Goal: Find specific page/section: Find specific page/section

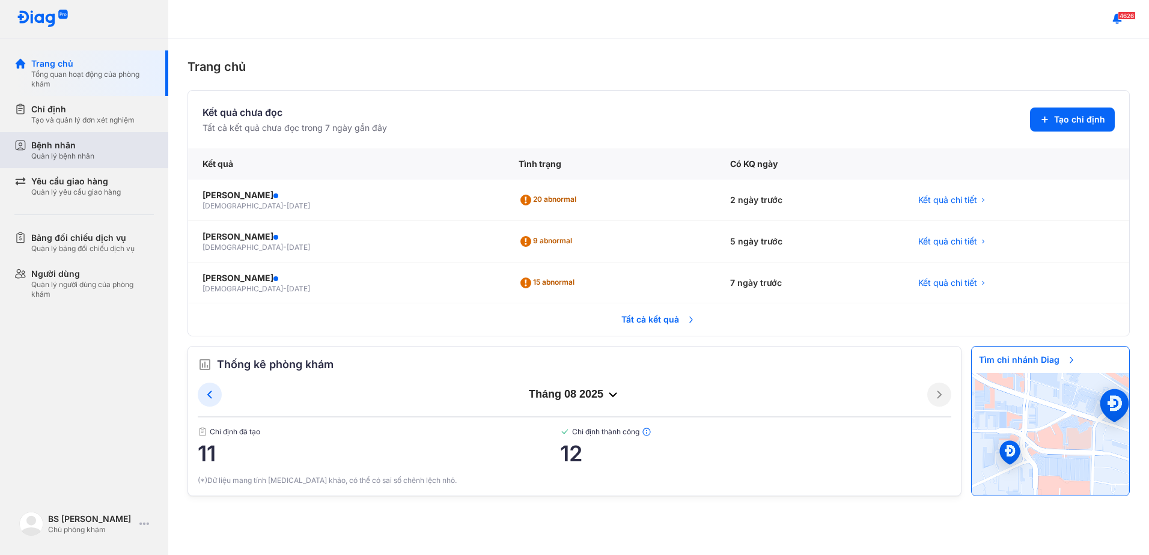
click at [59, 144] on div "Bệnh nhân" at bounding box center [62, 145] width 63 height 12
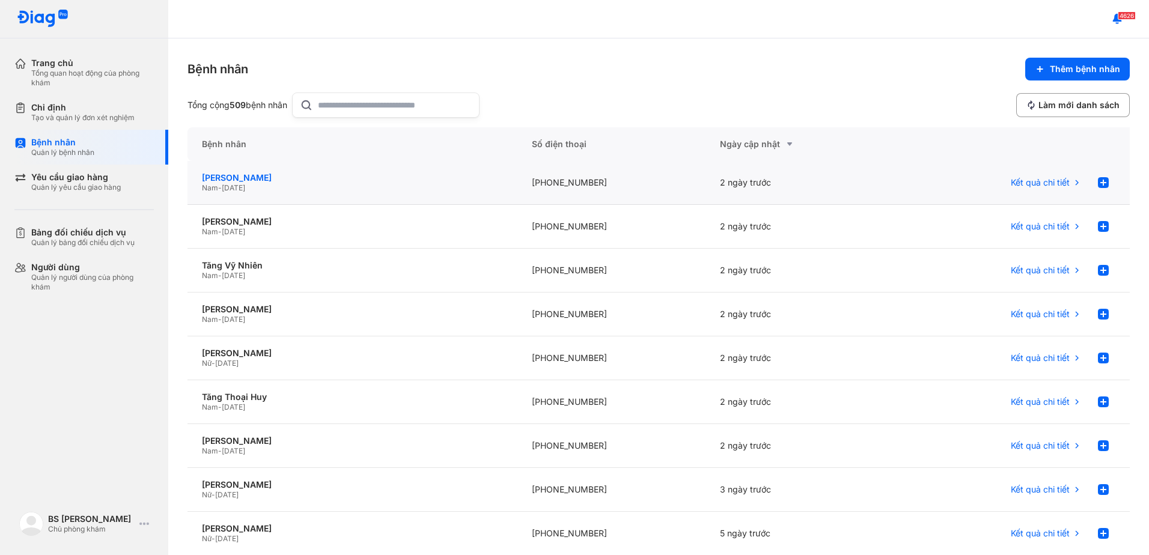
click at [260, 178] on div "[PERSON_NAME]" at bounding box center [352, 177] width 301 height 11
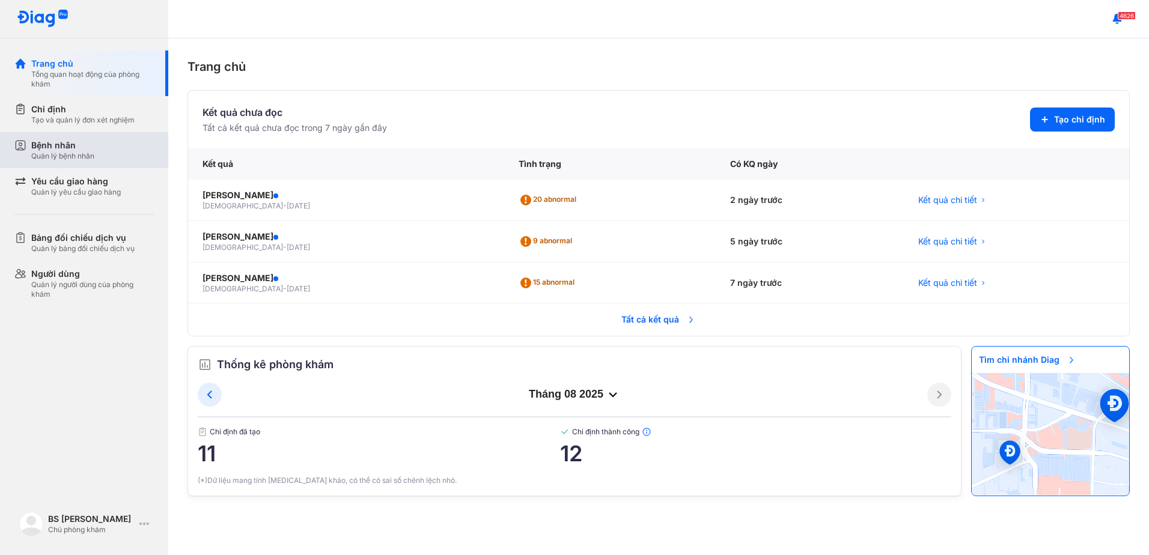
click at [68, 150] on div "Bệnh nhân" at bounding box center [62, 145] width 63 height 12
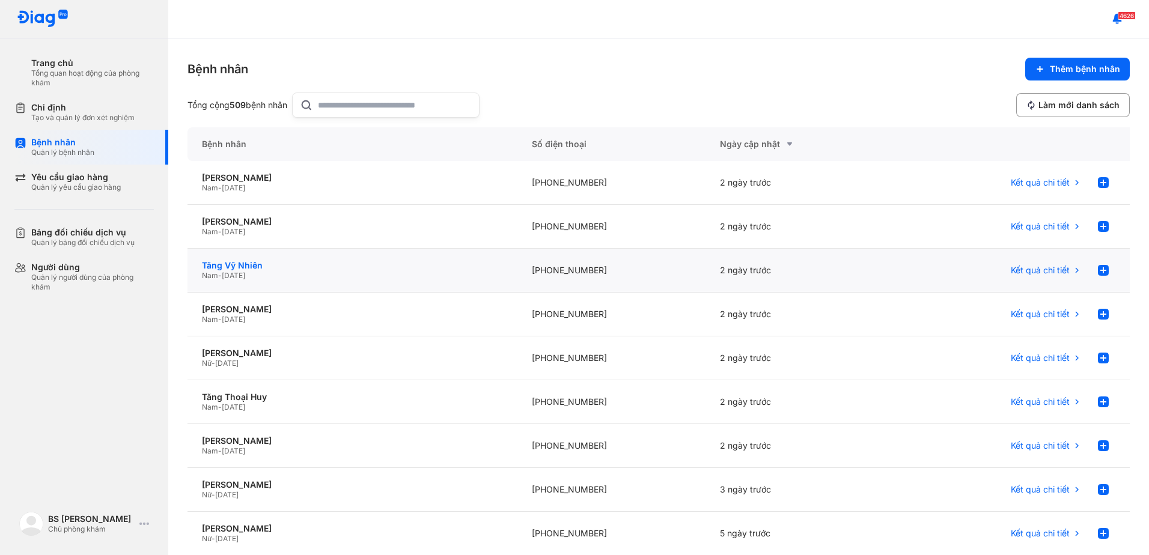
click at [237, 267] on div "Tăng Vỹ Nhiên" at bounding box center [352, 265] width 301 height 11
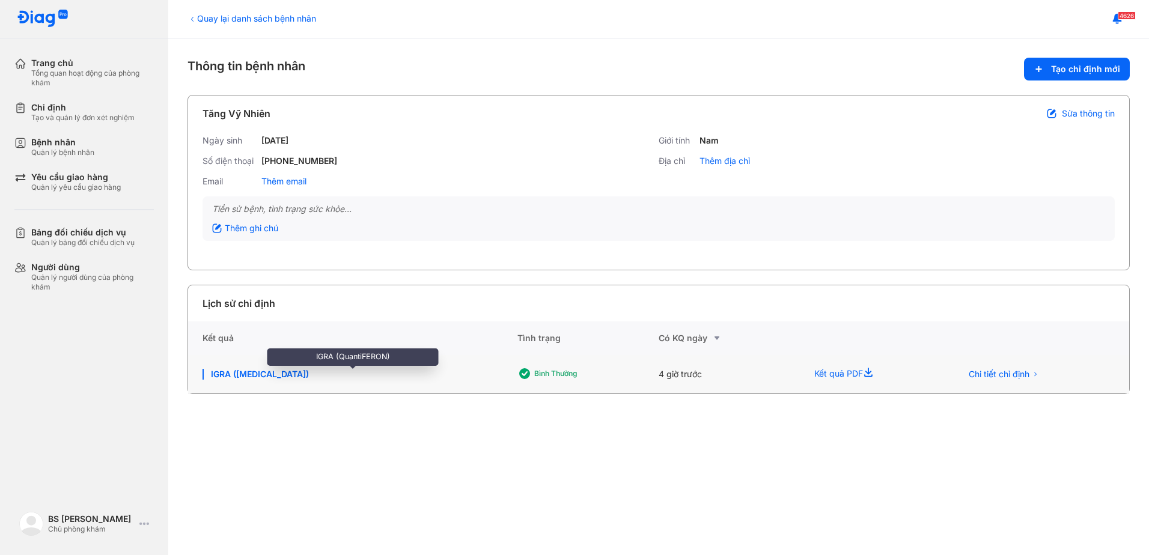
click at [235, 374] on div "IGRA (QuantiFERON)" at bounding box center [353, 374] width 300 height 11
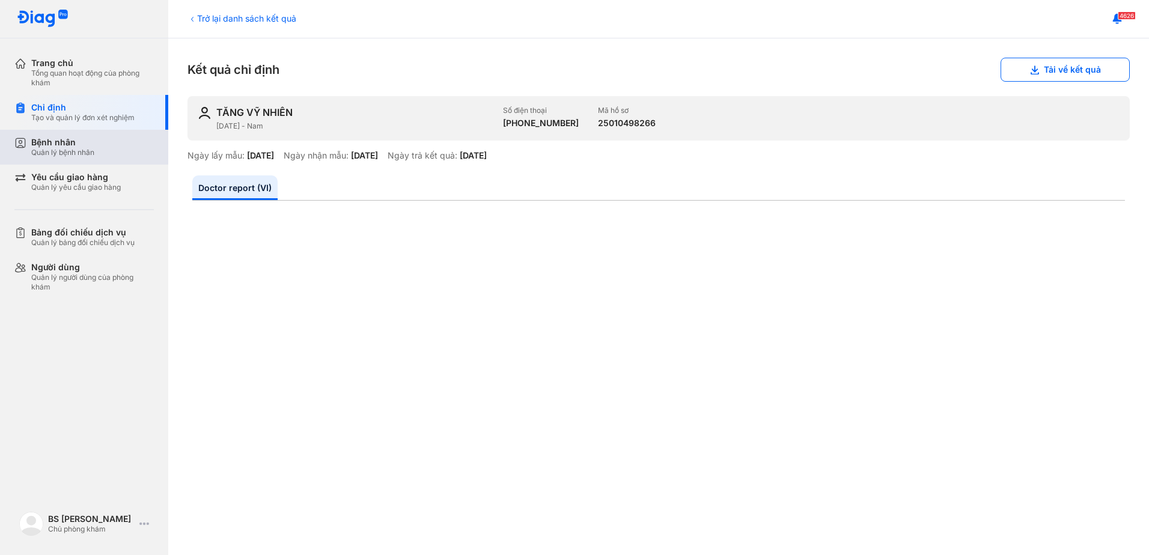
click at [60, 145] on div "Bệnh nhân" at bounding box center [62, 142] width 63 height 11
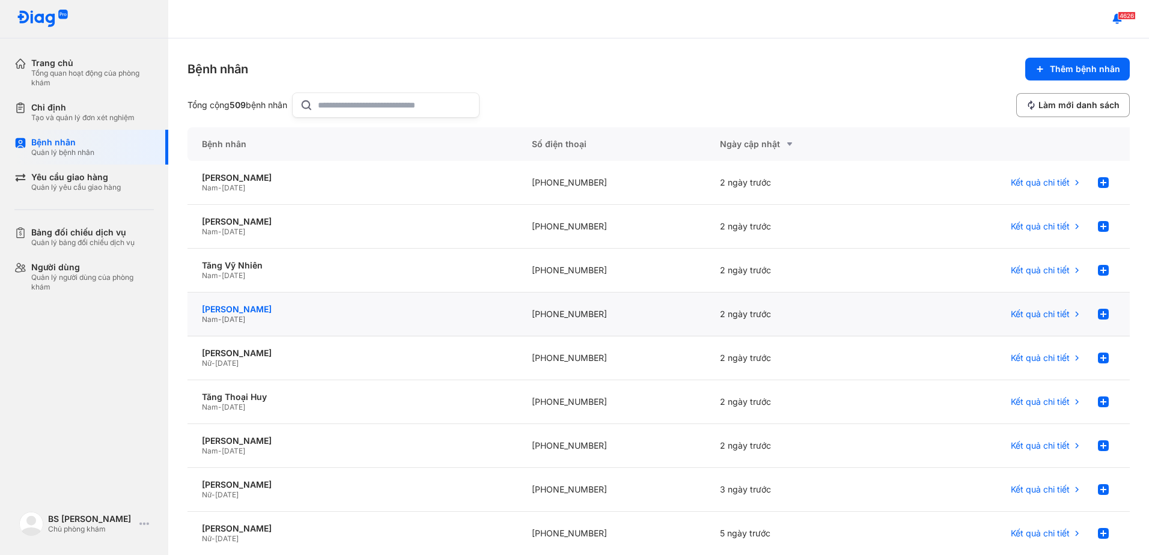
click at [234, 312] on div "[PERSON_NAME]" at bounding box center [352, 309] width 301 height 11
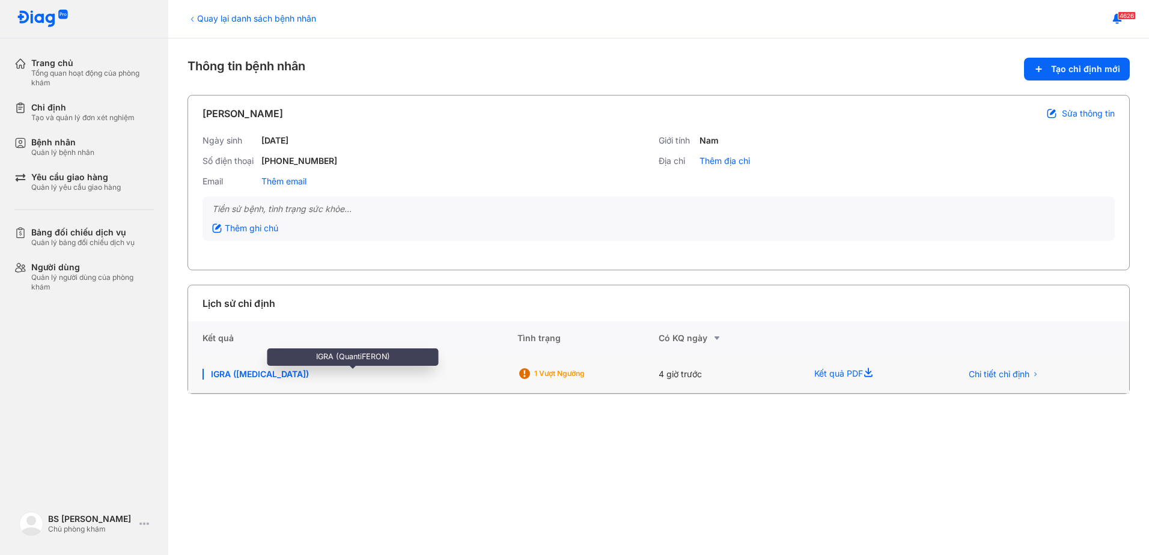
click at [267, 376] on div "IGRA (QuantiFERON)" at bounding box center [353, 374] width 300 height 11
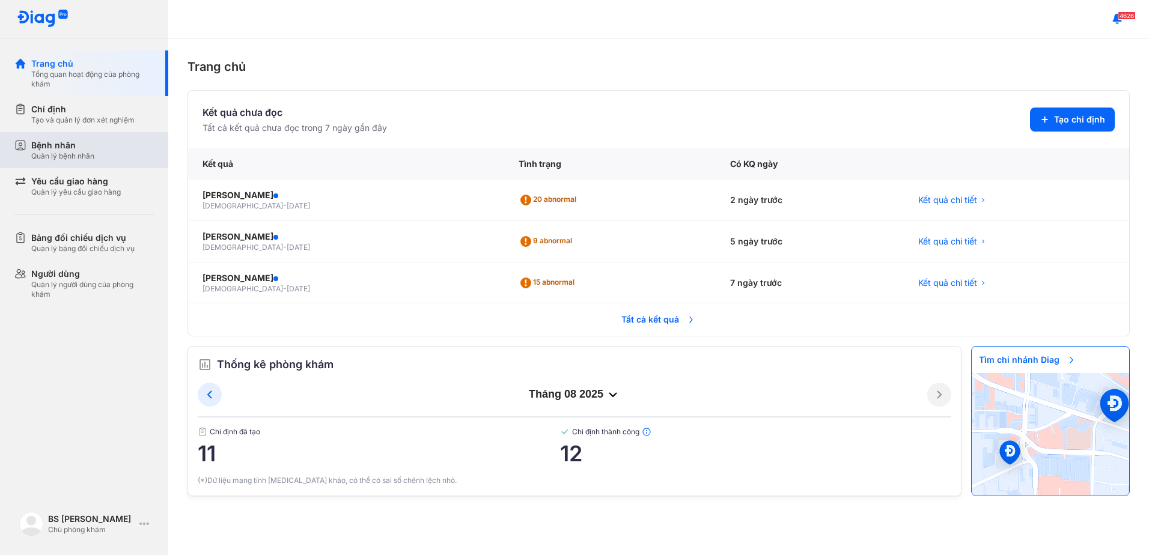
click at [76, 147] on div "Bệnh nhân" at bounding box center [62, 145] width 63 height 12
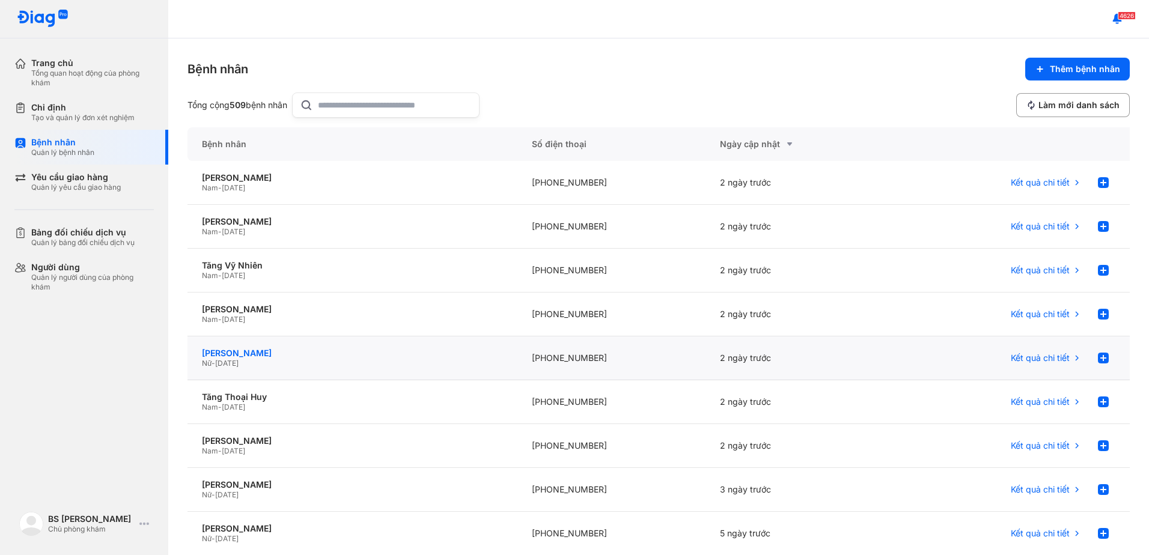
click at [248, 354] on div "TRẦN THANH ĐÀO" at bounding box center [352, 353] width 301 height 11
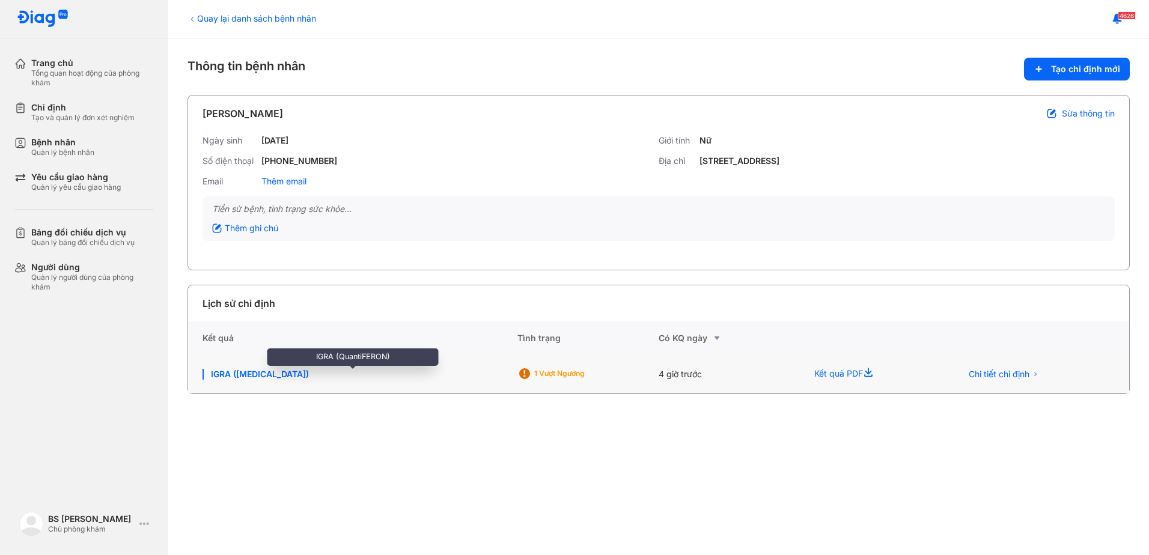
click at [258, 372] on div "IGRA ([MEDICAL_DATA])" at bounding box center [353, 374] width 300 height 11
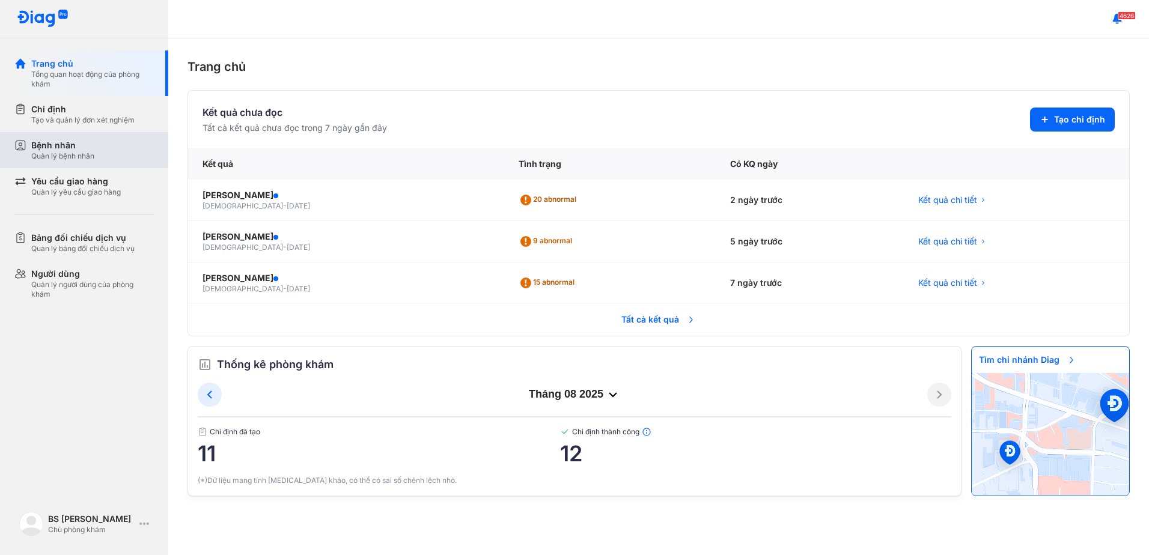
click at [58, 147] on div "Bệnh nhân" at bounding box center [62, 145] width 63 height 12
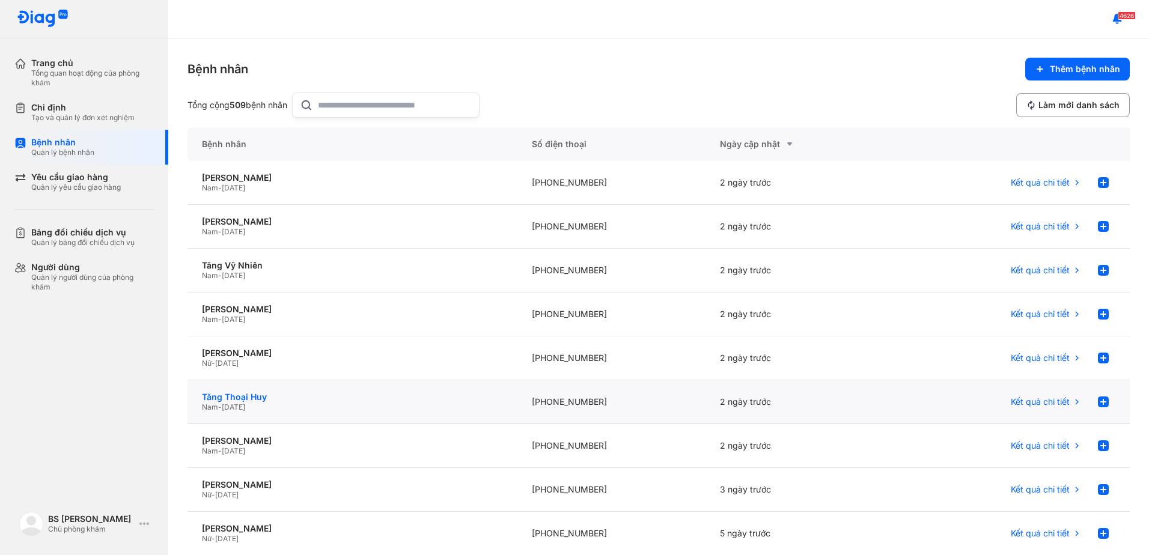
click at [239, 399] on div "Tăng Thoại Huy" at bounding box center [352, 397] width 301 height 11
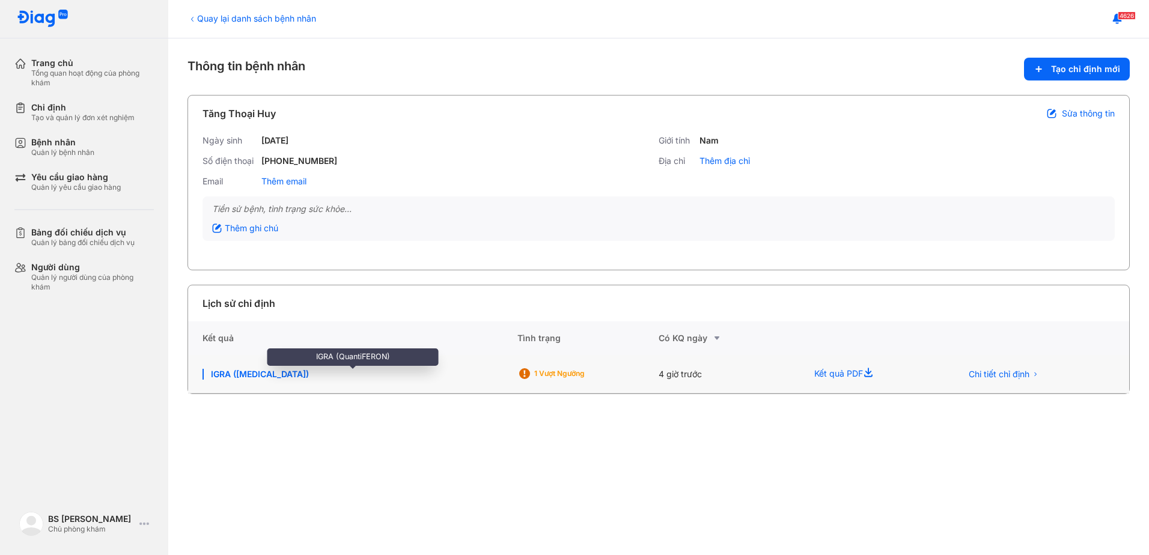
click at [227, 371] on div "IGRA (QuantiFERON)" at bounding box center [353, 374] width 300 height 11
